Goal: Information Seeking & Learning: Learn about a topic

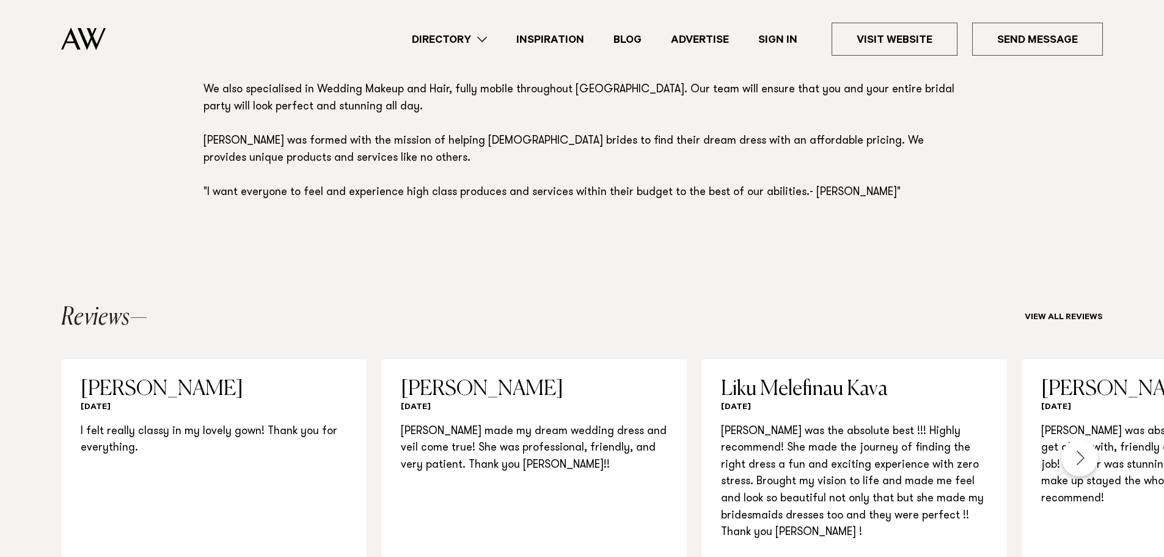
scroll to position [1039, 0]
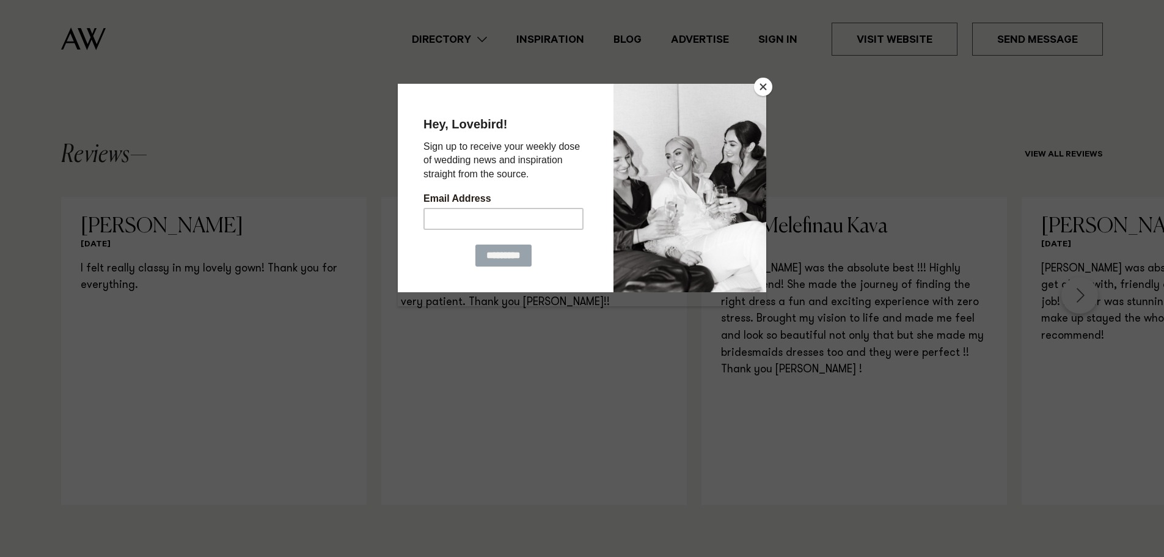
click at [764, 87] on button "Close" at bounding box center [763, 87] width 18 height 18
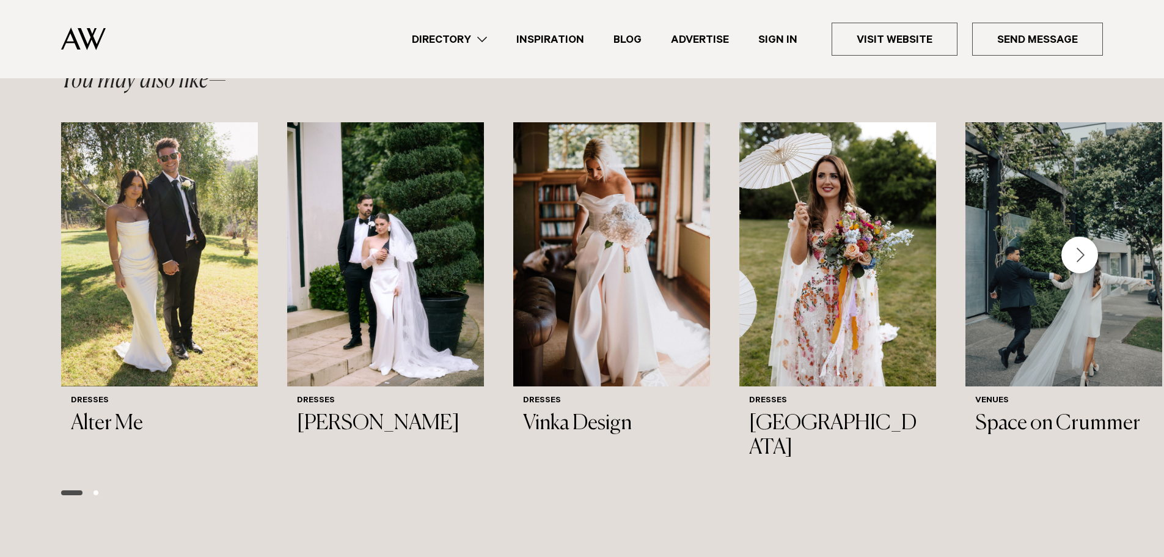
scroll to position [1955, 0]
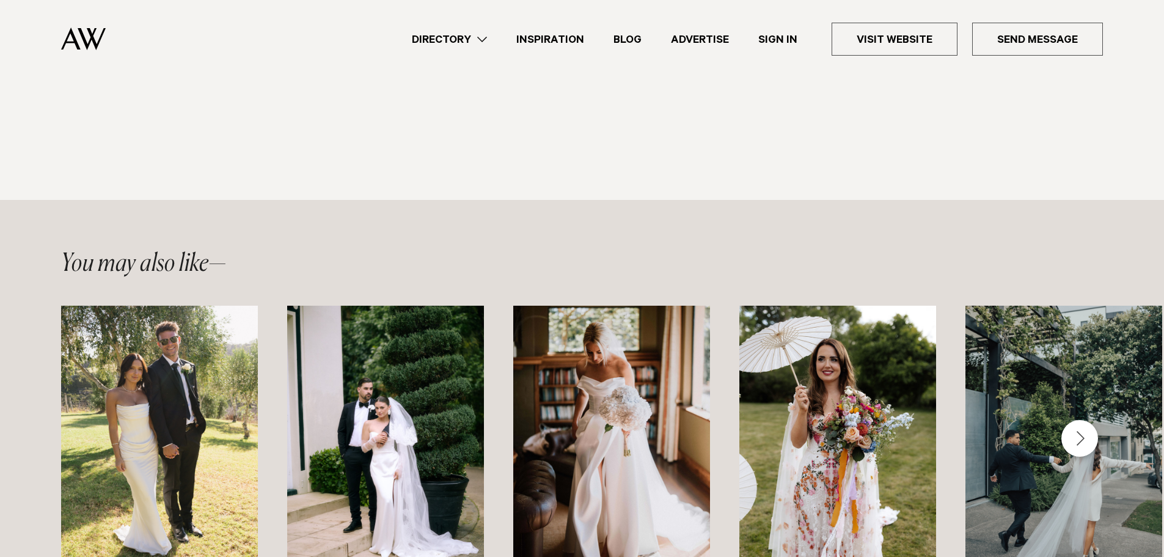
click at [1082, 420] on div "Next slide" at bounding box center [1079, 438] width 37 height 37
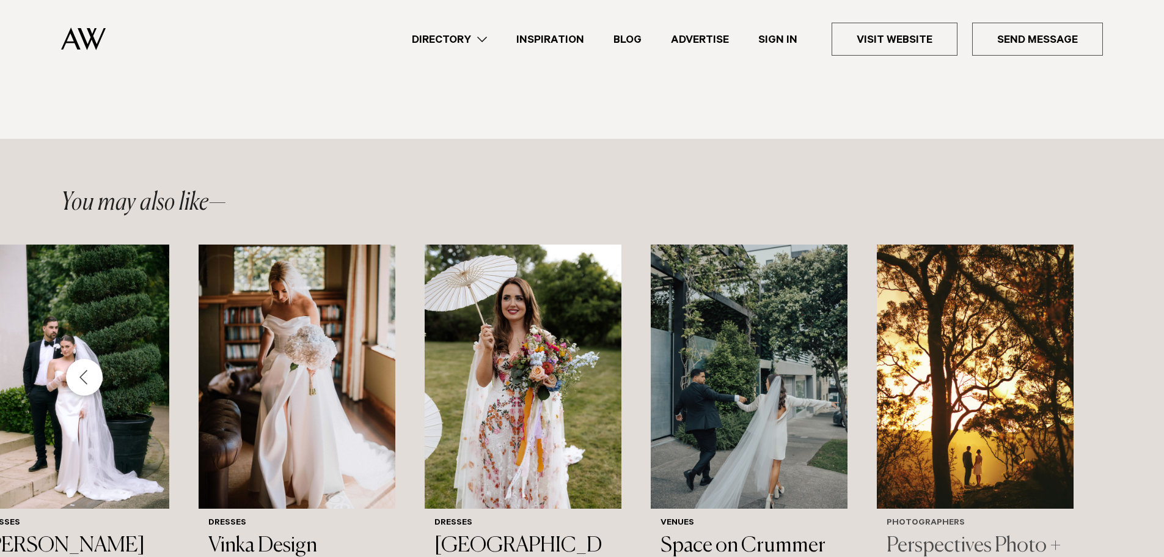
scroll to position [2077, 0]
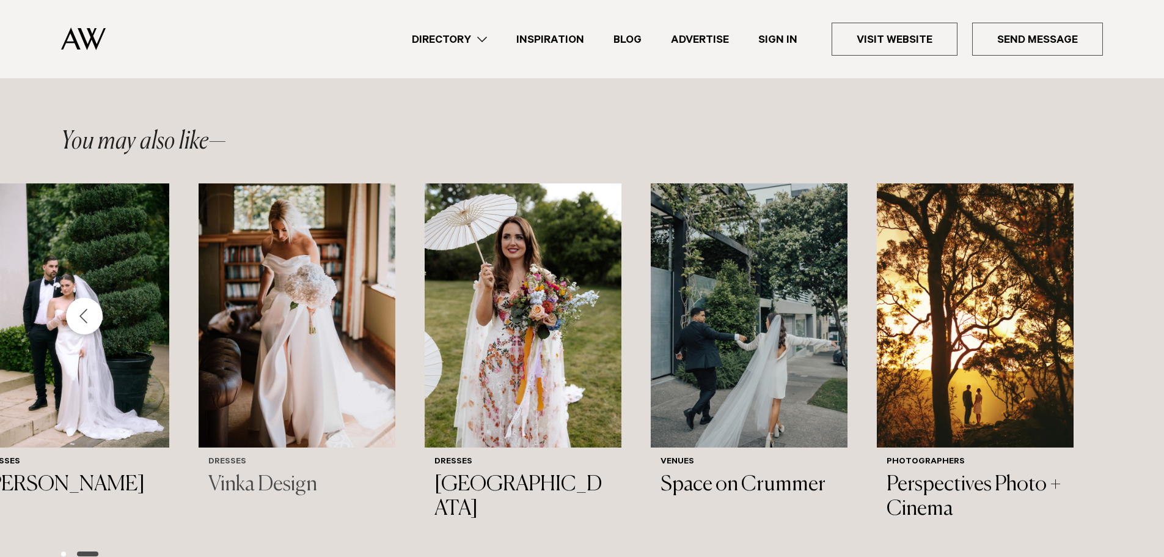
click at [274, 212] on img "3 / 6" at bounding box center [297, 315] width 197 height 264
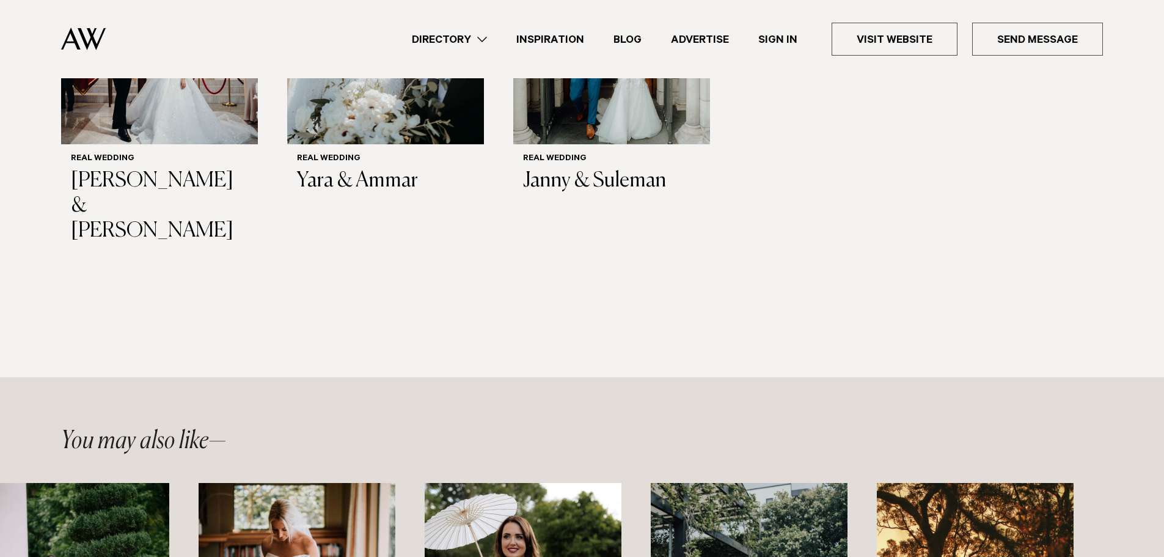
scroll to position [1711, 0]
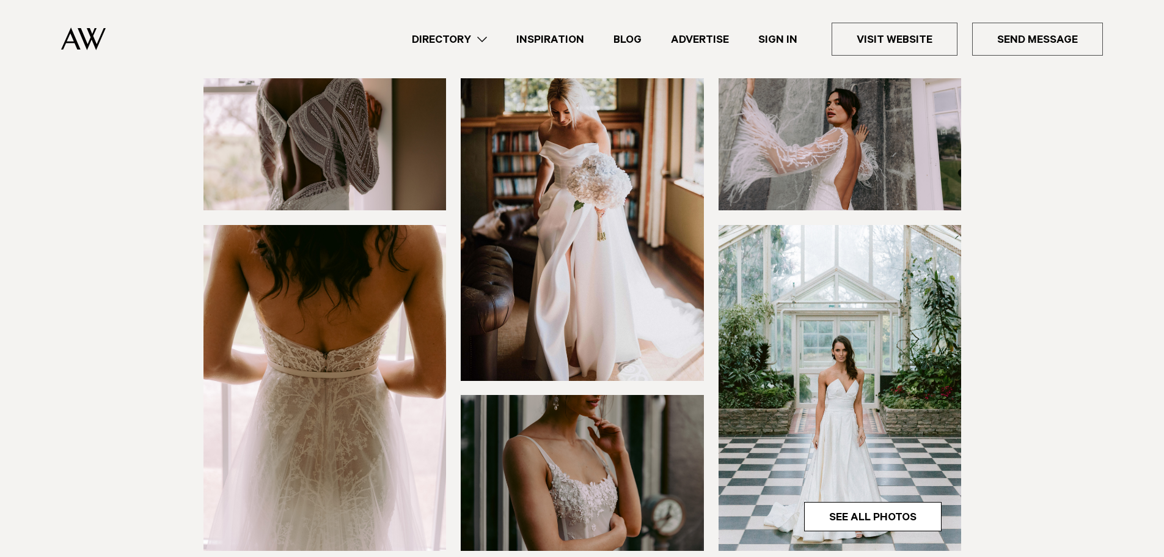
scroll to position [61, 0]
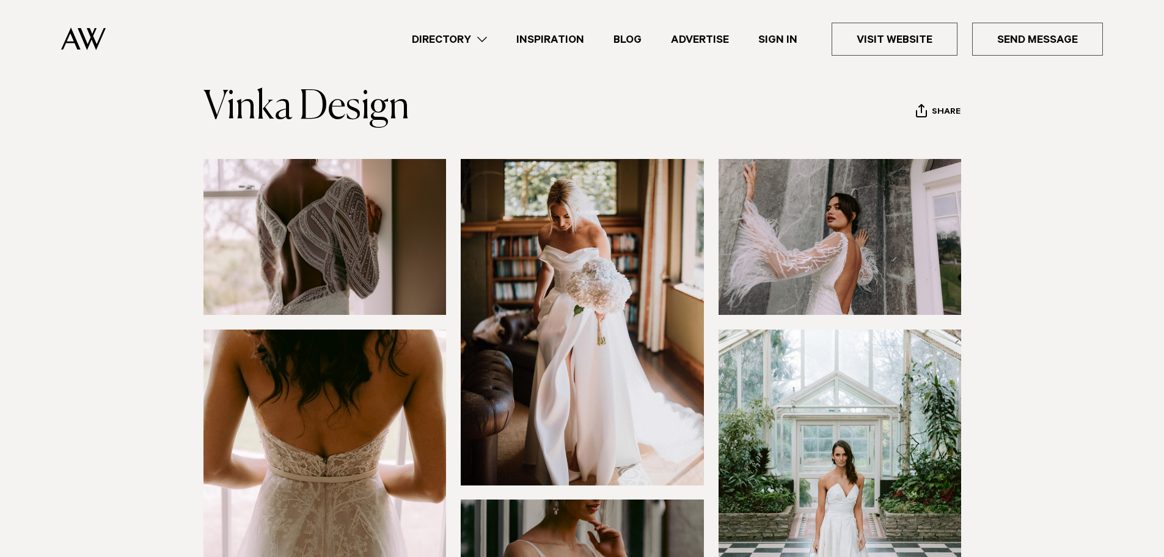
click at [615, 252] on img at bounding box center [582, 322] width 243 height 326
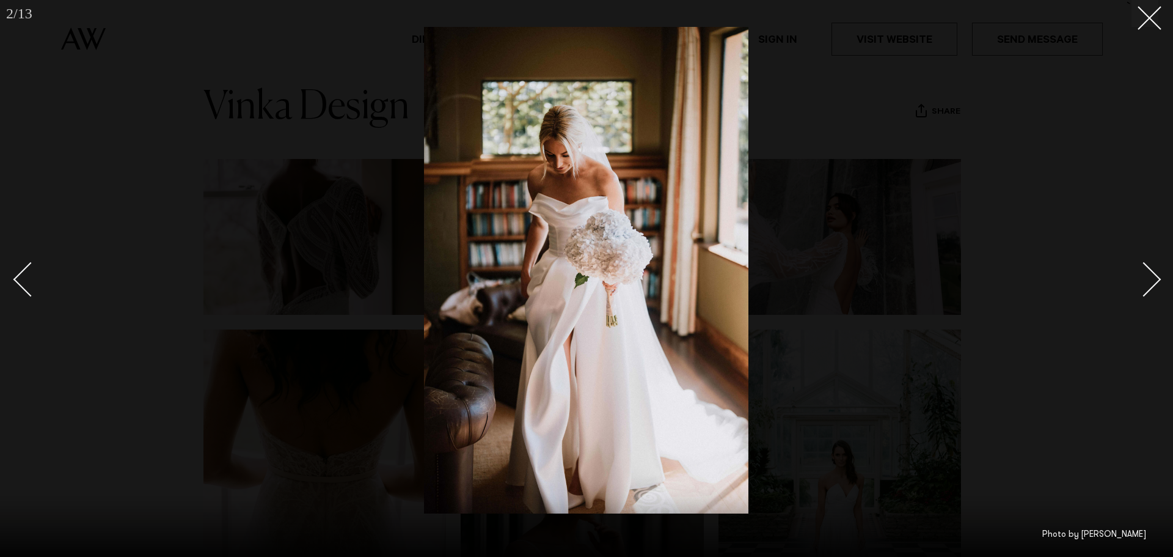
click at [1161, 276] on div at bounding box center [586, 278] width 1173 height 557
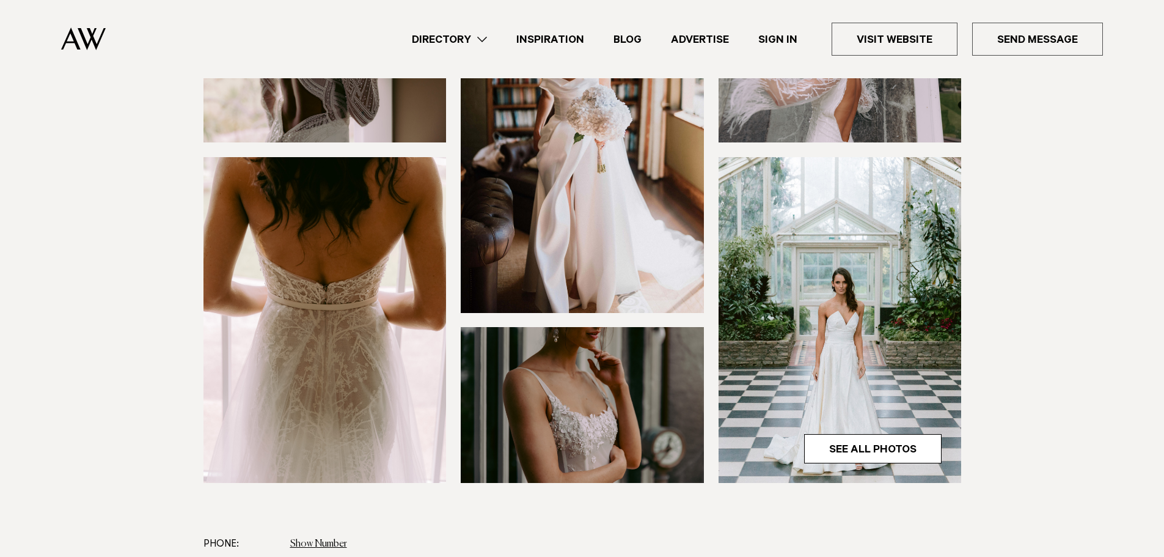
scroll to position [244, 0]
